Goal: Navigation & Orientation: Find specific page/section

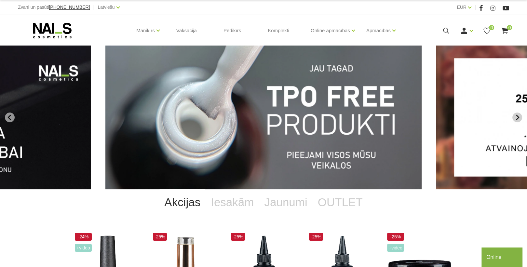
click at [517, 117] on icon "Next slide" at bounding box center [517, 118] width 6 height 6
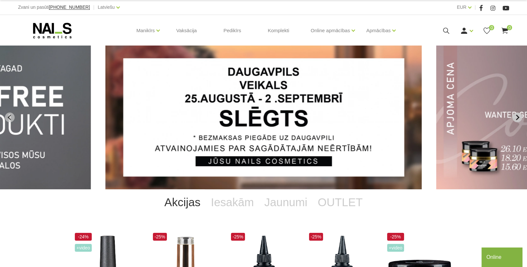
click at [517, 116] on icon "Next slide" at bounding box center [517, 118] width 6 height 6
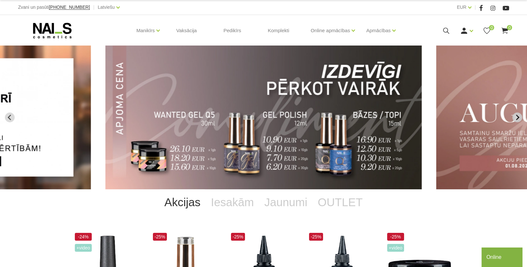
click at [519, 119] on icon "Next slide" at bounding box center [517, 118] width 6 height 6
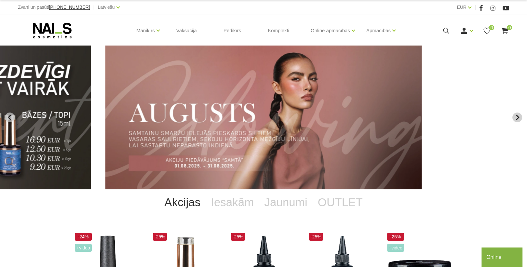
click at [518, 119] on icon "Next slide" at bounding box center [517, 118] width 6 height 6
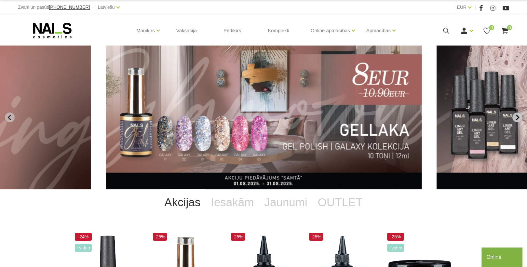
click at [518, 118] on icon "Next slide" at bounding box center [517, 118] width 3 height 6
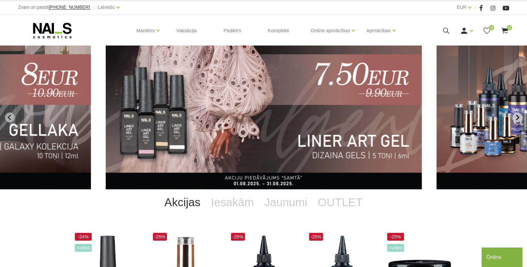
click at [515, 118] on icon "Next slide" at bounding box center [517, 118] width 6 height 6
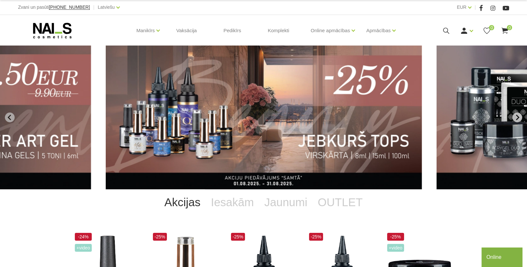
click at [518, 117] on icon "Next slide" at bounding box center [517, 118] width 3 height 6
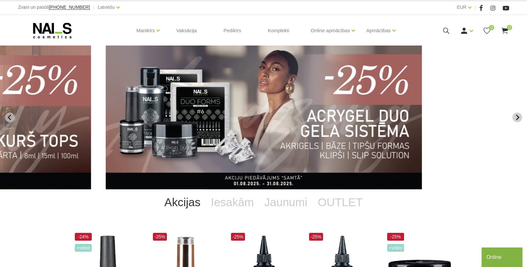
click at [517, 121] on button "Next slide" at bounding box center [517, 118] width 10 height 10
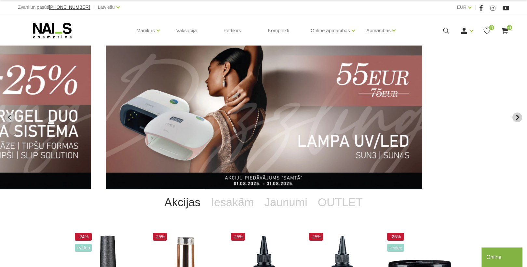
click at [517, 116] on icon "Next slide" at bounding box center [517, 118] width 3 height 6
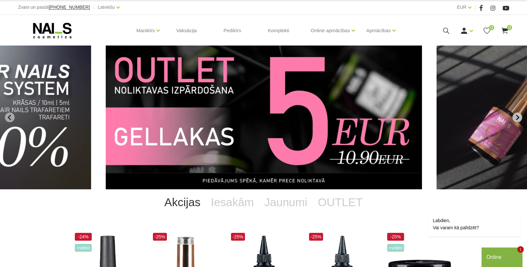
click at [516, 116] on icon "Next slide" at bounding box center [517, 118] width 3 height 6
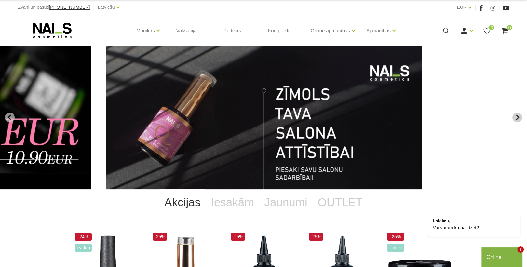
click at [516, 116] on icon "Next slide" at bounding box center [517, 118] width 6 height 6
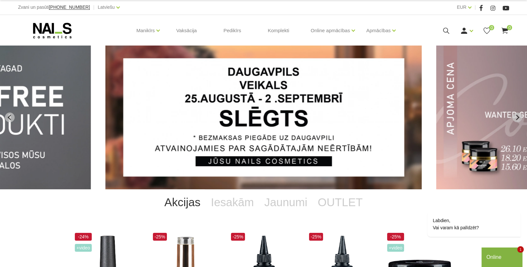
drag, startPoint x: 281, startPoint y: 112, endPoint x: 17, endPoint y: 122, distance: 264.4
click at [11, 118] on icon "Previous slide" at bounding box center [10, 118] width 6 height 6
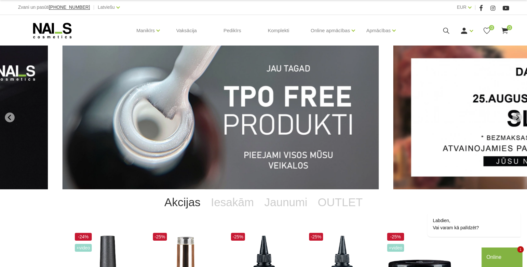
click at [214, 157] on img "1 of 12" at bounding box center [220, 118] width 316 height 144
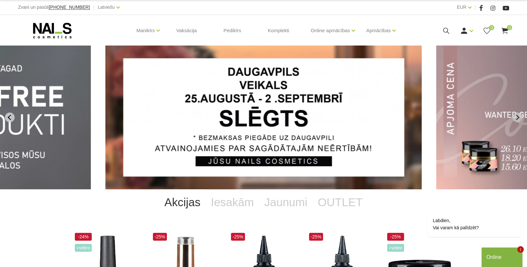
click at [11, 117] on icon "Go to last slide" at bounding box center [10, 118] width 6 height 6
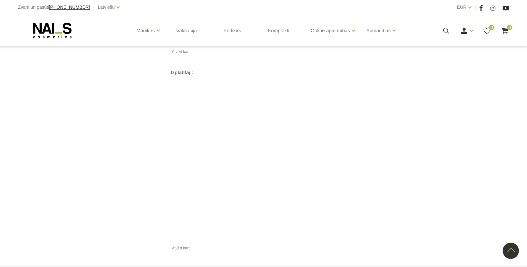
scroll to position [599, 0]
